Goal: Register for event/course

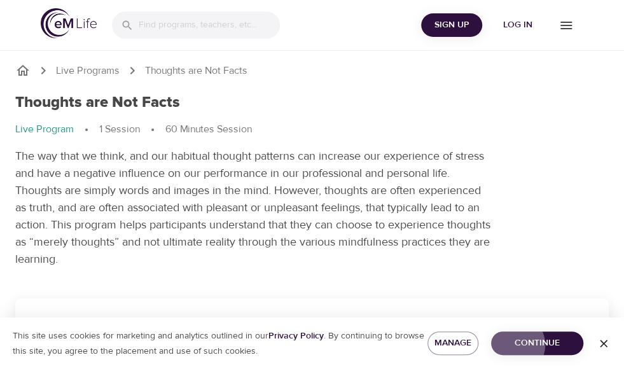
click at [554, 345] on span "Continue" at bounding box center [538, 343] width 72 height 16
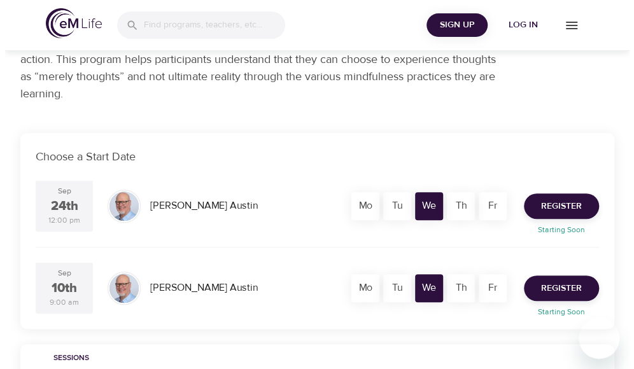
scroll to position [167, 0]
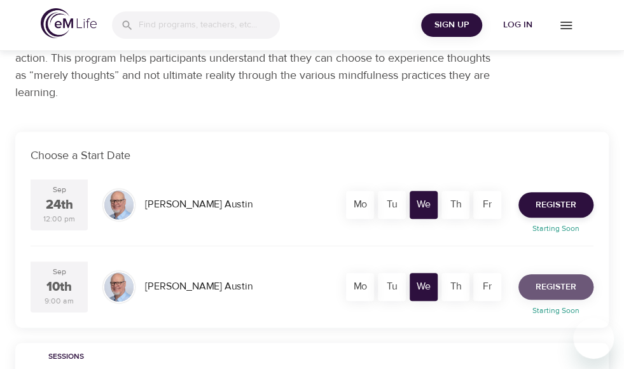
click at [536, 286] on span "Register" at bounding box center [556, 287] width 41 height 16
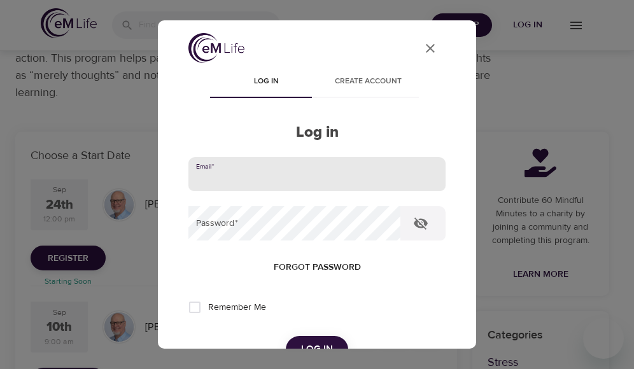
click at [274, 170] on input "email" at bounding box center [316, 174] width 257 height 34
type input "[EMAIL_ADDRESS][DOMAIN_NAME]"
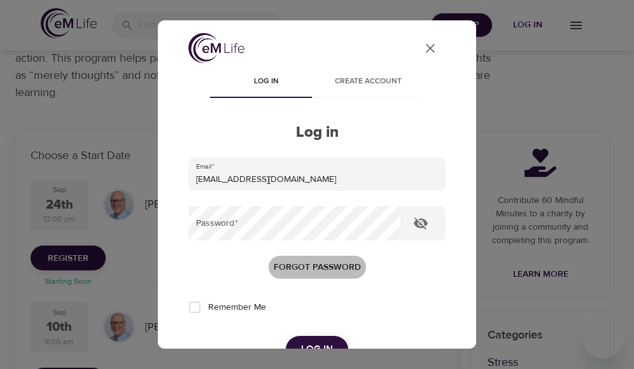
click at [298, 268] on span "Forgot password" at bounding box center [317, 268] width 87 height 16
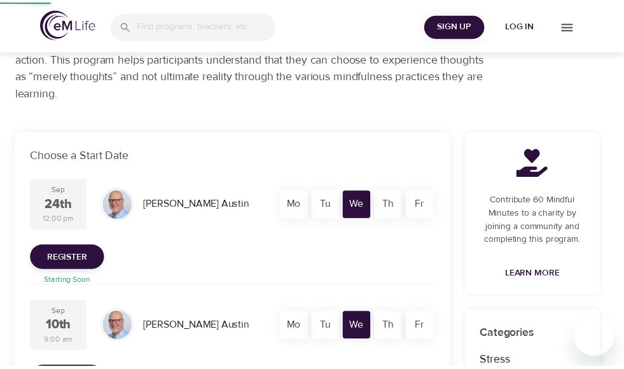
scroll to position [32, 0]
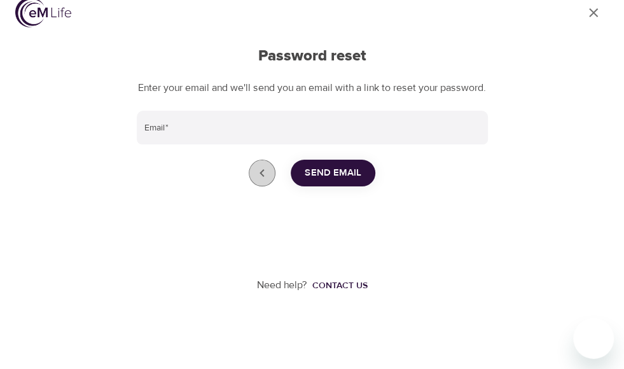
click at [265, 168] on icon "Go back to login" at bounding box center [262, 172] width 15 height 15
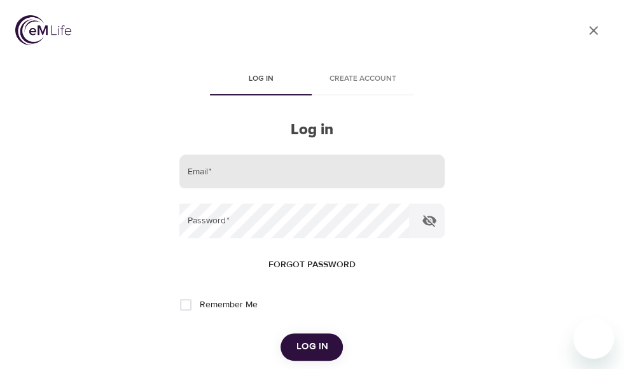
click at [240, 167] on input "email" at bounding box center [311, 172] width 265 height 34
type input "[EMAIL_ADDRESS][DOMAIN_NAME]"
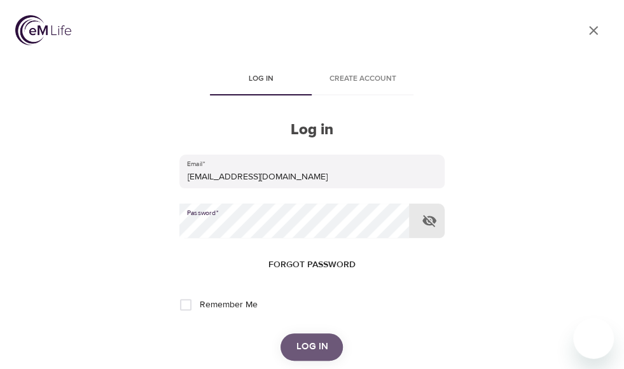
click at [316, 357] on button "Log in" at bounding box center [312, 347] width 62 height 27
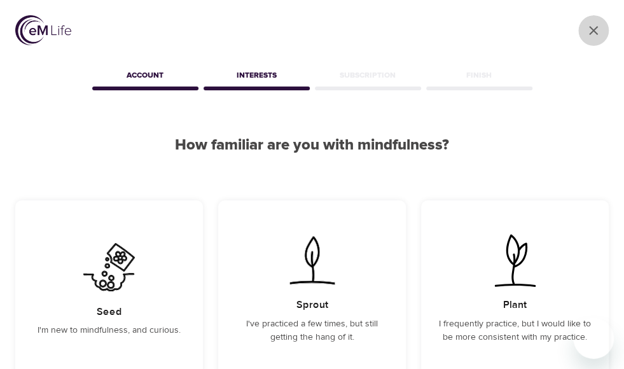
click at [593, 34] on icon "User Profile" at bounding box center [593, 30] width 15 height 15
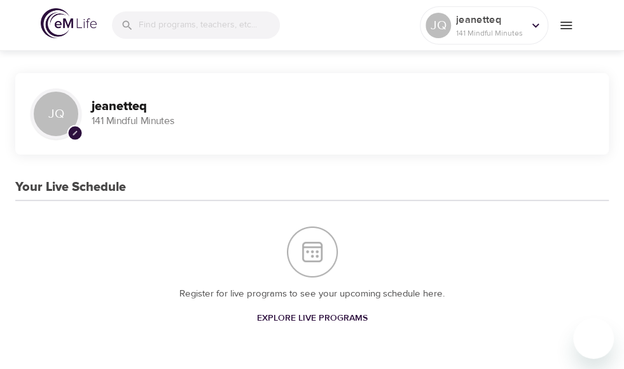
click at [287, 251] on img "Your Live Schedule" at bounding box center [312, 252] width 51 height 51
click at [257, 327] on span "Explore Live Programs" at bounding box center [312, 319] width 111 height 16
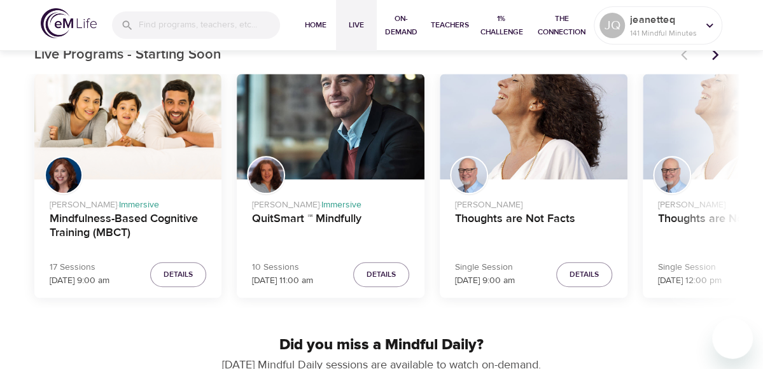
scroll to position [409, 0]
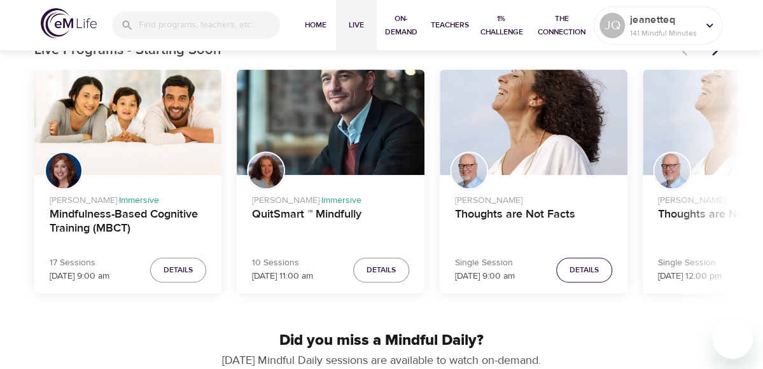
click at [584, 276] on span "Details" at bounding box center [584, 270] width 29 height 13
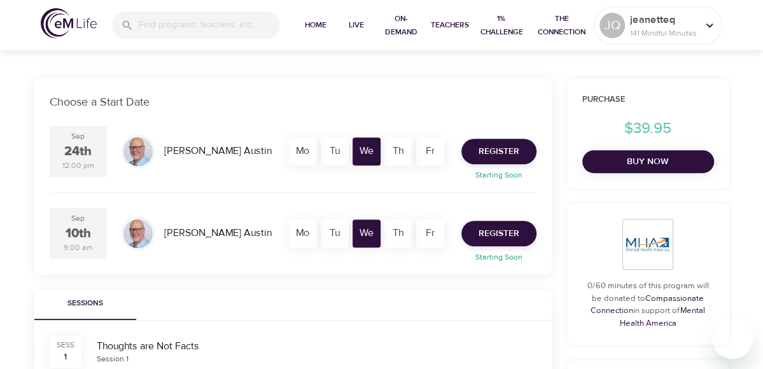
scroll to position [205, 0]
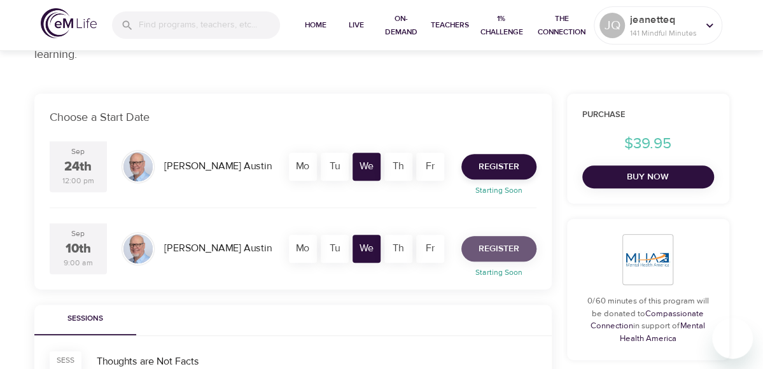
click at [500, 246] on span "Register" at bounding box center [499, 249] width 41 height 16
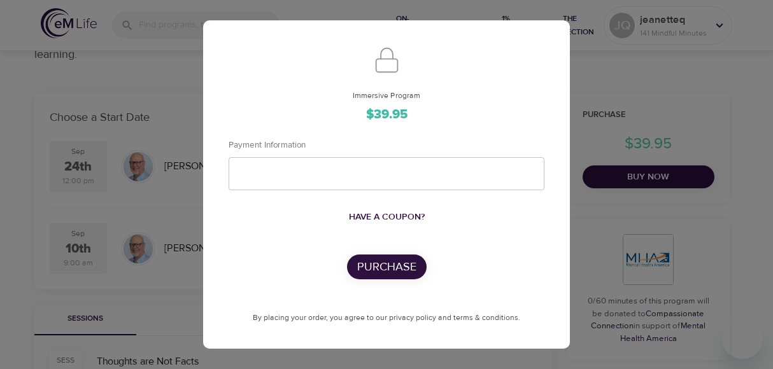
click at [586, 264] on div "Immersive Program $39.95 Payment Information Have a coupon? Purchase By placing…" at bounding box center [386, 184] width 773 height 369
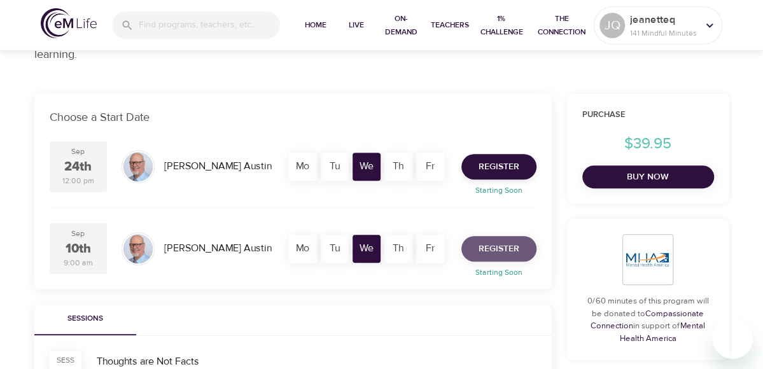
click at [488, 253] on span "Register" at bounding box center [499, 249] width 41 height 16
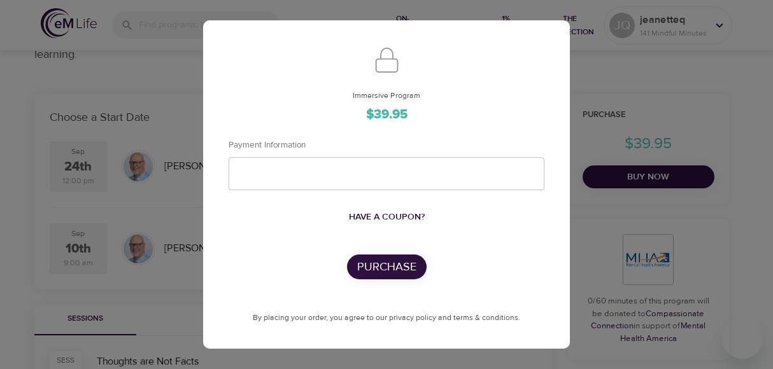
click at [589, 264] on div "Immersive Program $39.95 Payment Information Have a coupon? Purchase By placing…" at bounding box center [386, 184] width 773 height 369
